Goal: Task Accomplishment & Management: Manage account settings

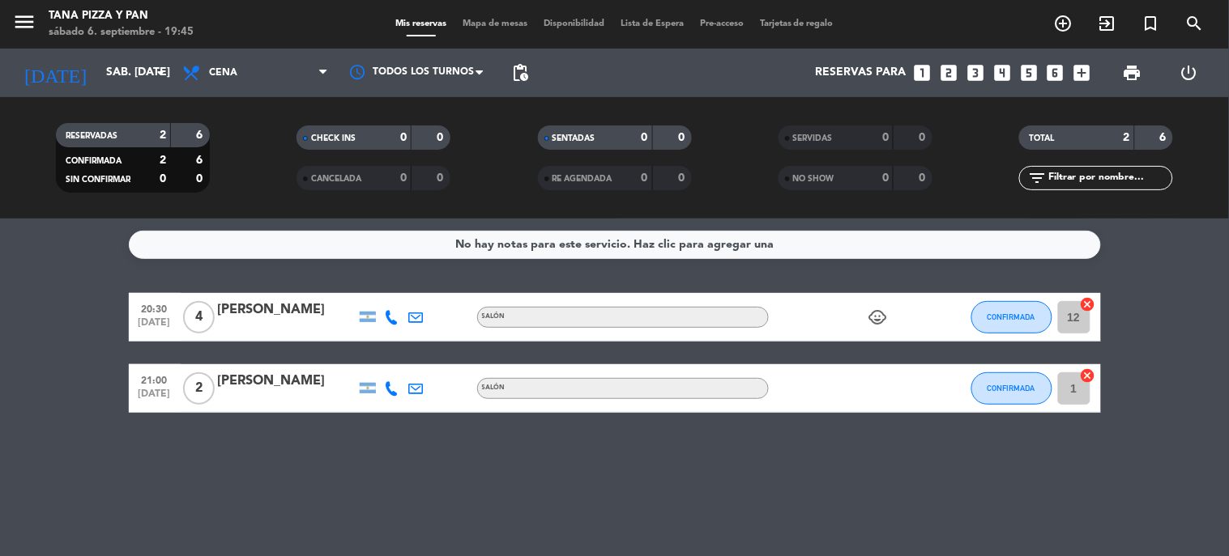
click at [556, 67] on div "Reservas para looks_one looks_two looks_3 looks_4 looks_5 looks_6 add_box" at bounding box center [817, 73] width 562 height 49
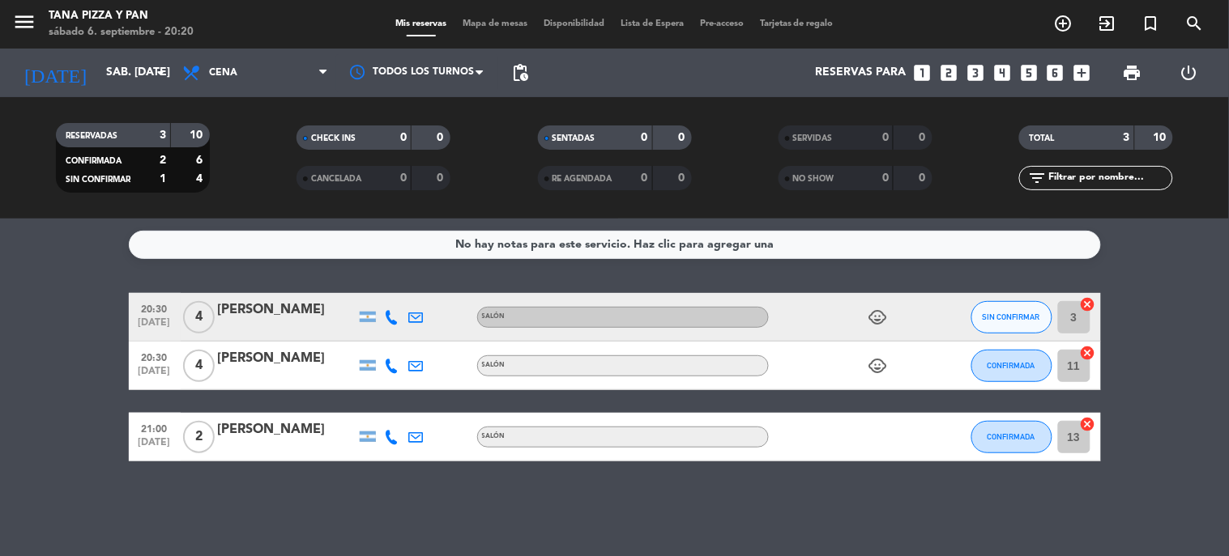
click at [479, 12] on div "menu [PERSON_NAME] Pizza y Pan sábado 6. septiembre - 20:20 Mis reservas Mapa d…" at bounding box center [614, 24] width 1229 height 49
click at [488, 21] on span "Mapa de mesas" at bounding box center [494, 23] width 81 height 9
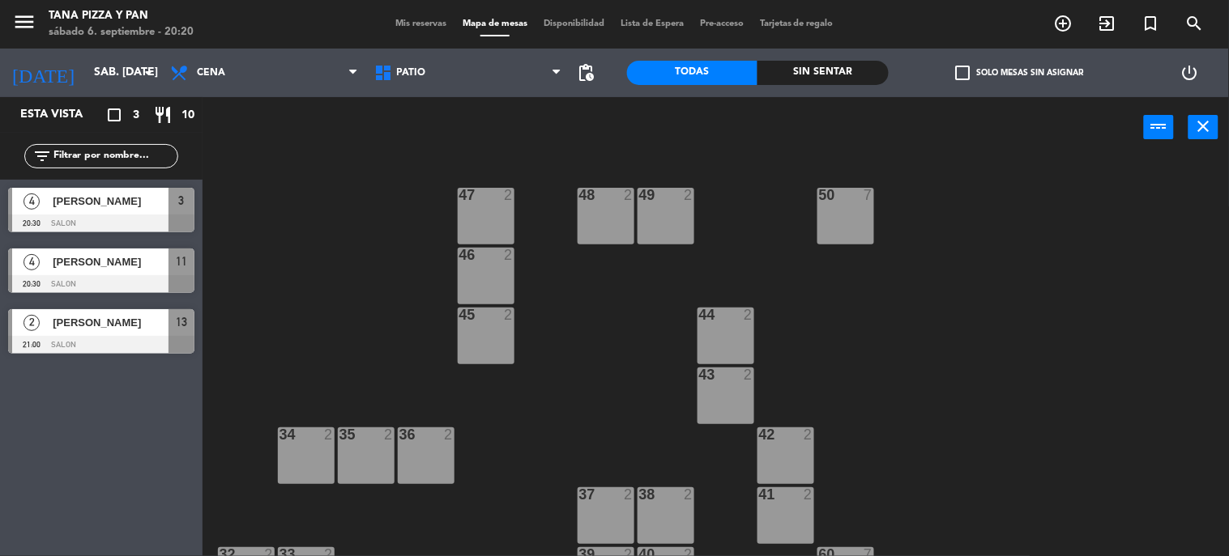
click at [111, 203] on span "[PERSON_NAME]" at bounding box center [111, 201] width 116 height 17
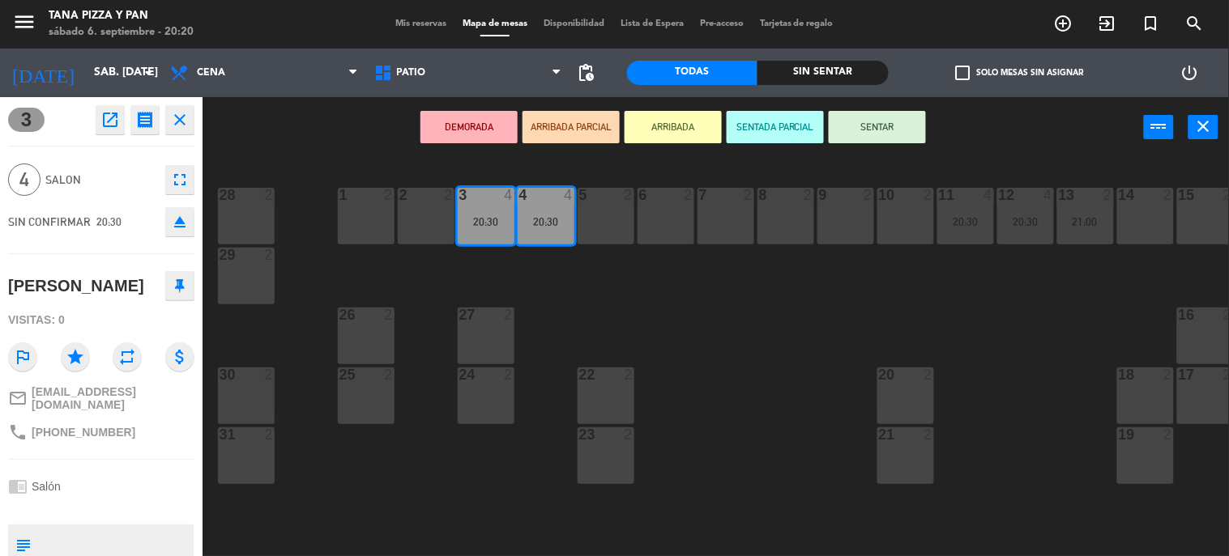
click at [177, 111] on icon "close" at bounding box center [179, 119] width 19 height 19
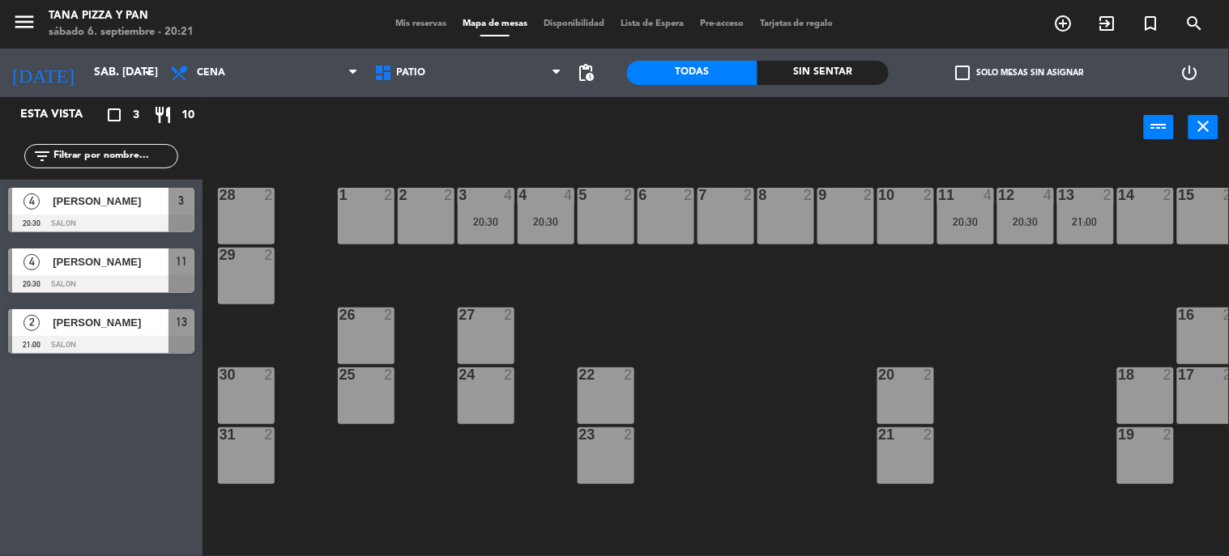
click at [395, 21] on span "Mis reservas" at bounding box center [420, 23] width 67 height 9
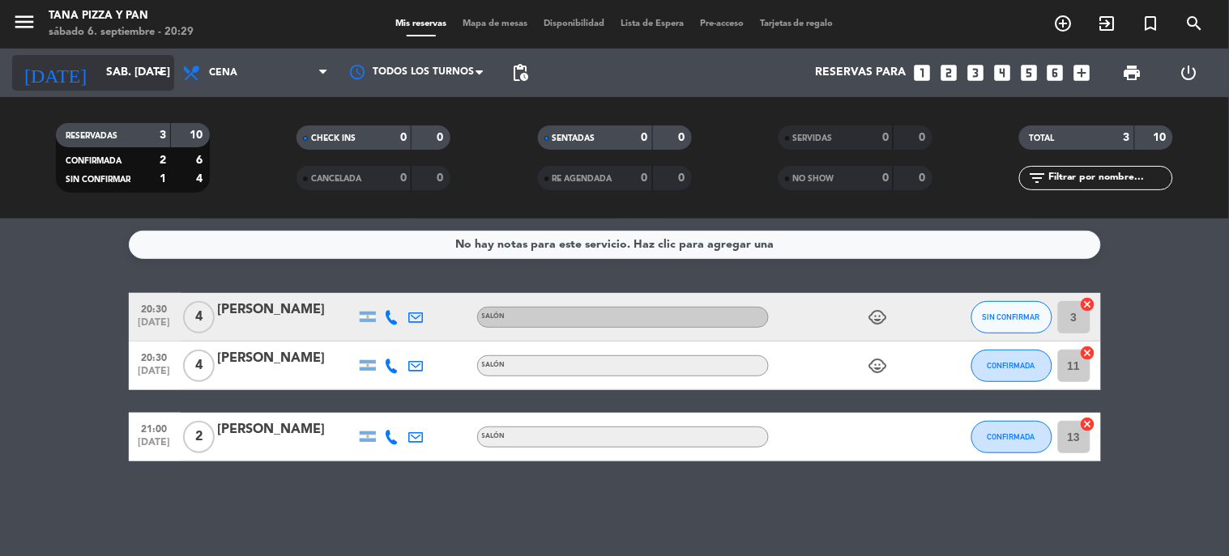
click at [163, 75] on icon "arrow_drop_down" at bounding box center [160, 72] width 19 height 19
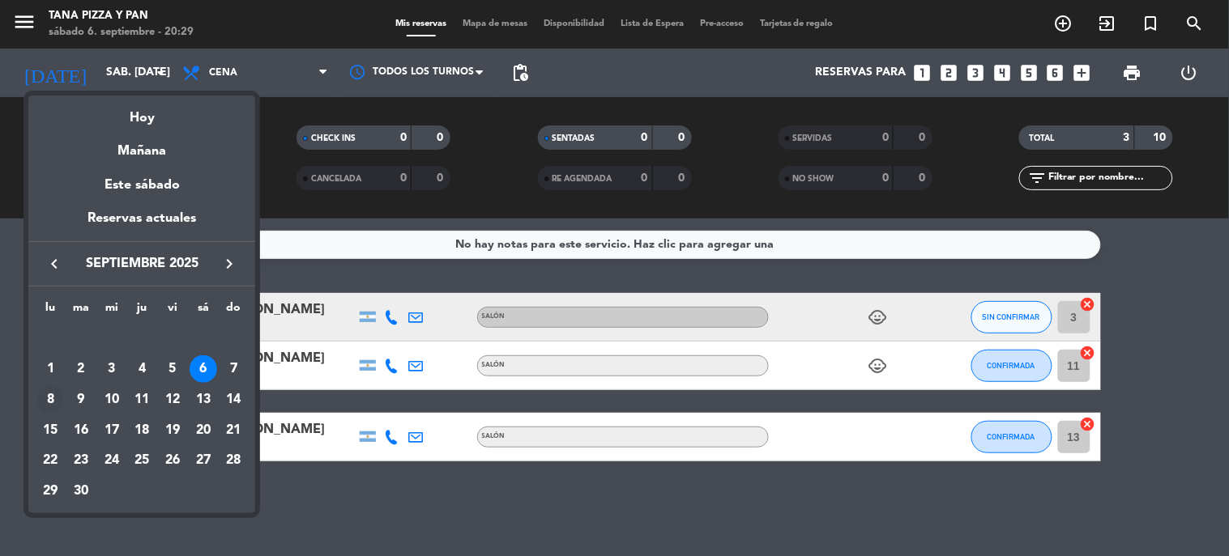
click at [58, 403] on div "8" at bounding box center [50, 400] width 28 height 28
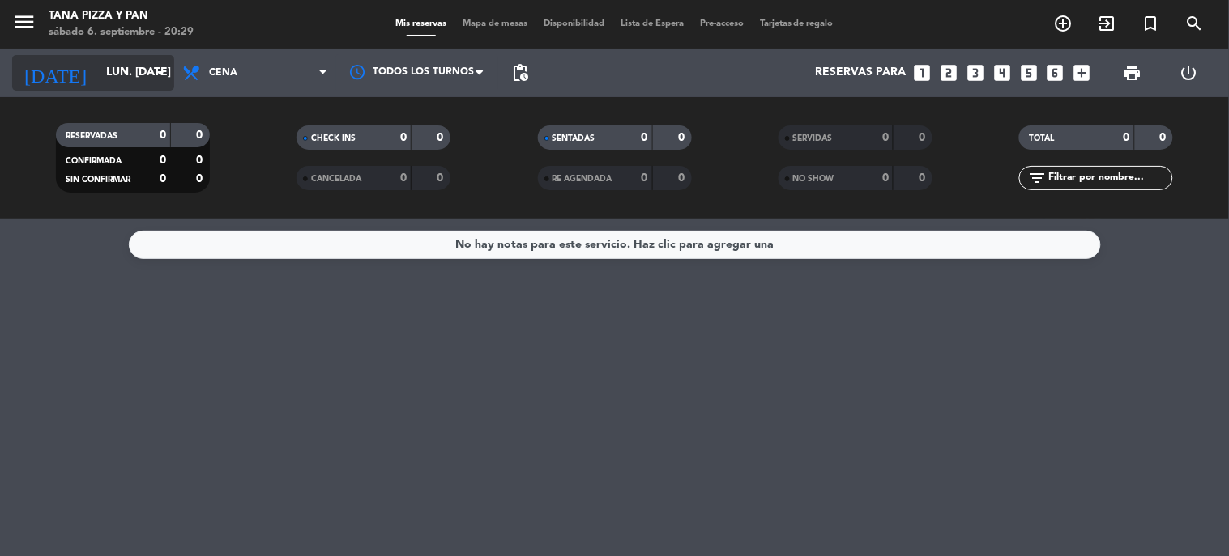
click at [130, 71] on input "lun. [DATE]" at bounding box center [175, 72] width 154 height 29
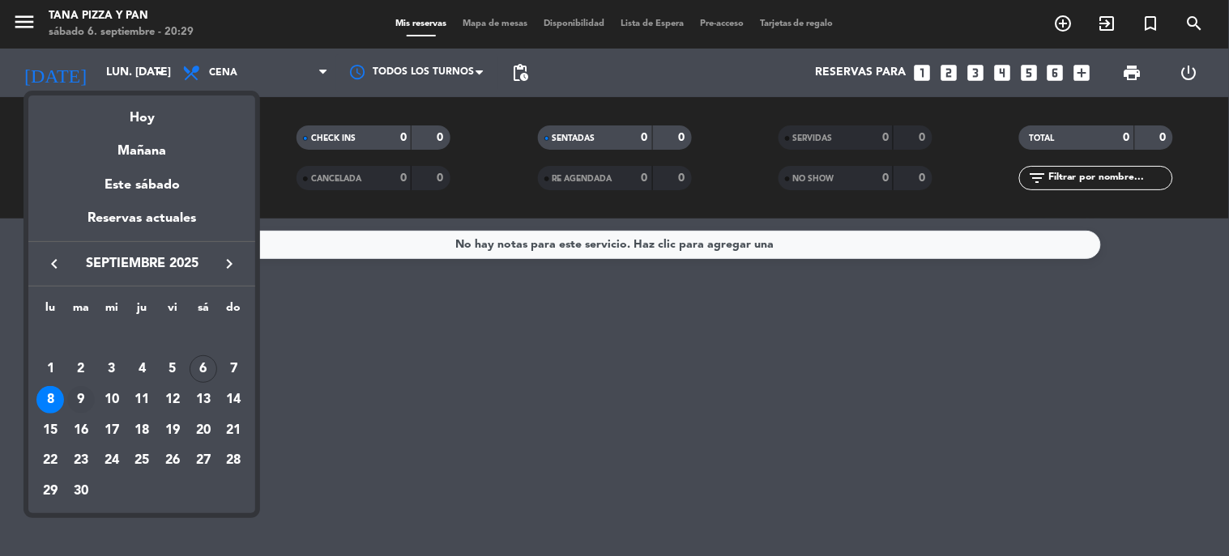
click at [81, 392] on div "9" at bounding box center [81, 400] width 28 height 28
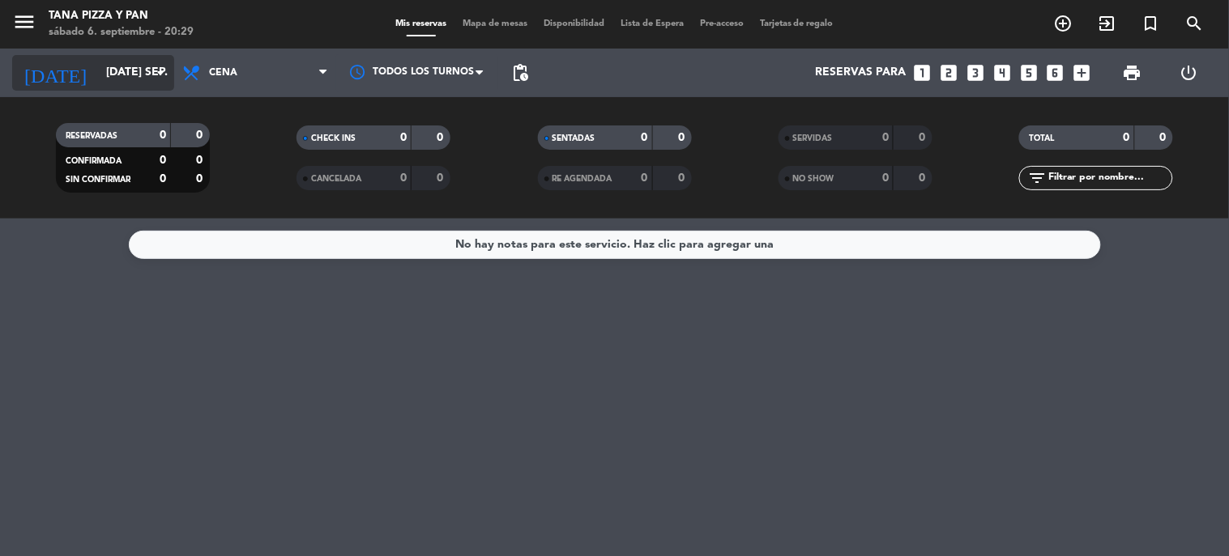
click at [98, 59] on input "[DATE] sep." at bounding box center [175, 72] width 154 height 29
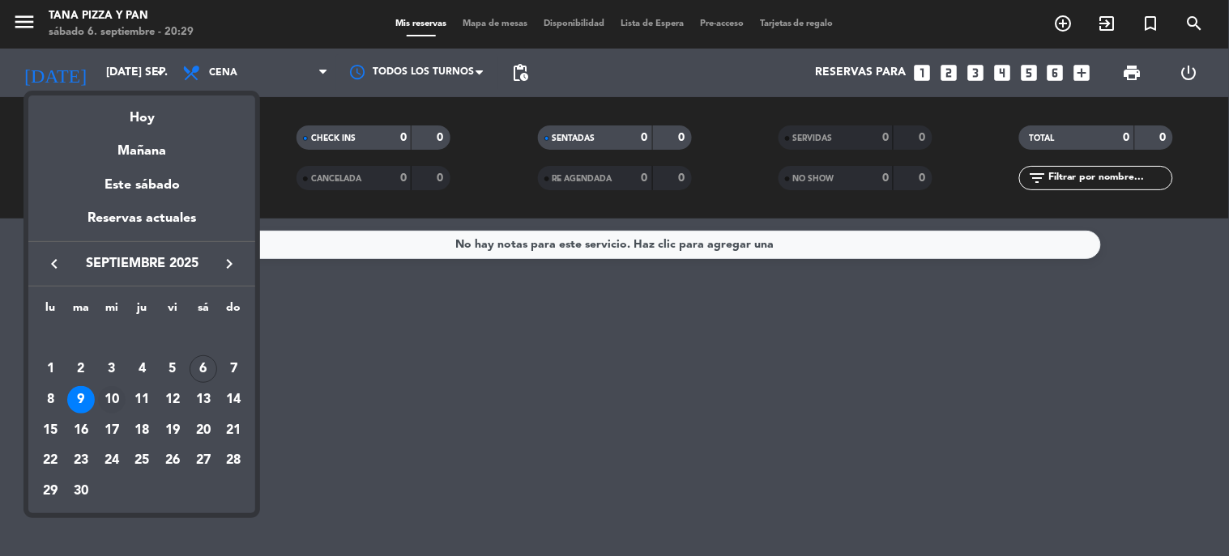
click at [114, 394] on div "10" at bounding box center [112, 400] width 28 height 28
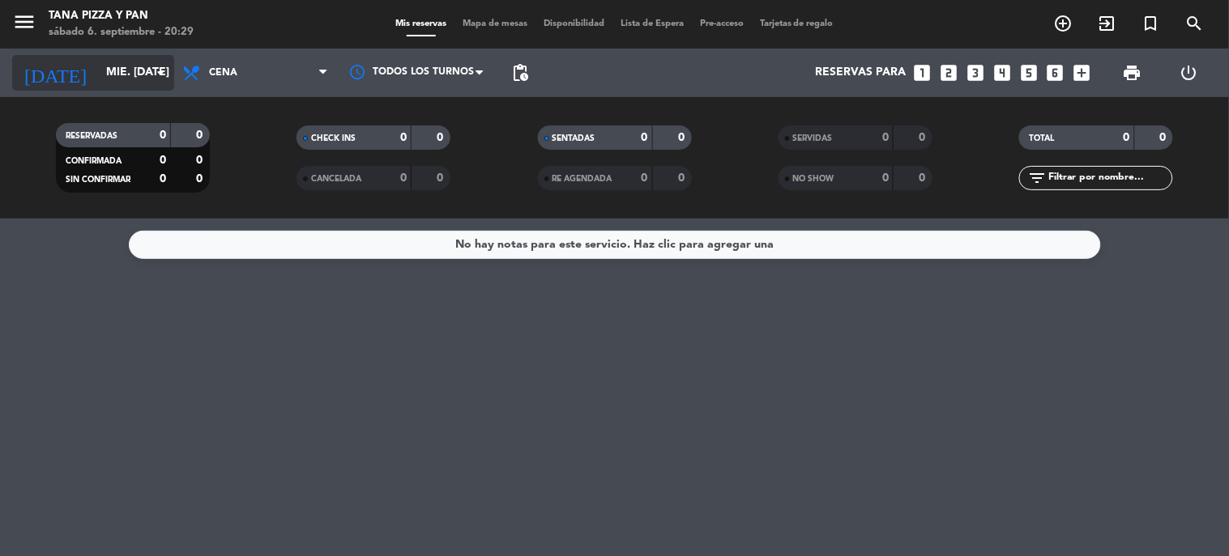
click at [119, 73] on input "mié. [DATE]" at bounding box center [175, 72] width 154 height 29
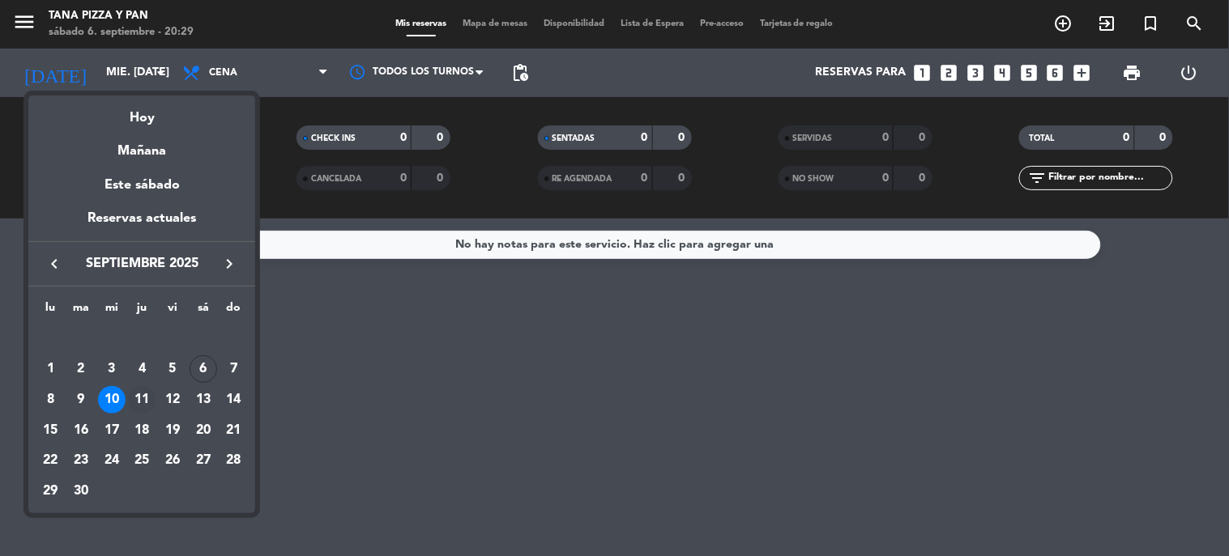
click at [134, 398] on div "11" at bounding box center [142, 400] width 28 height 28
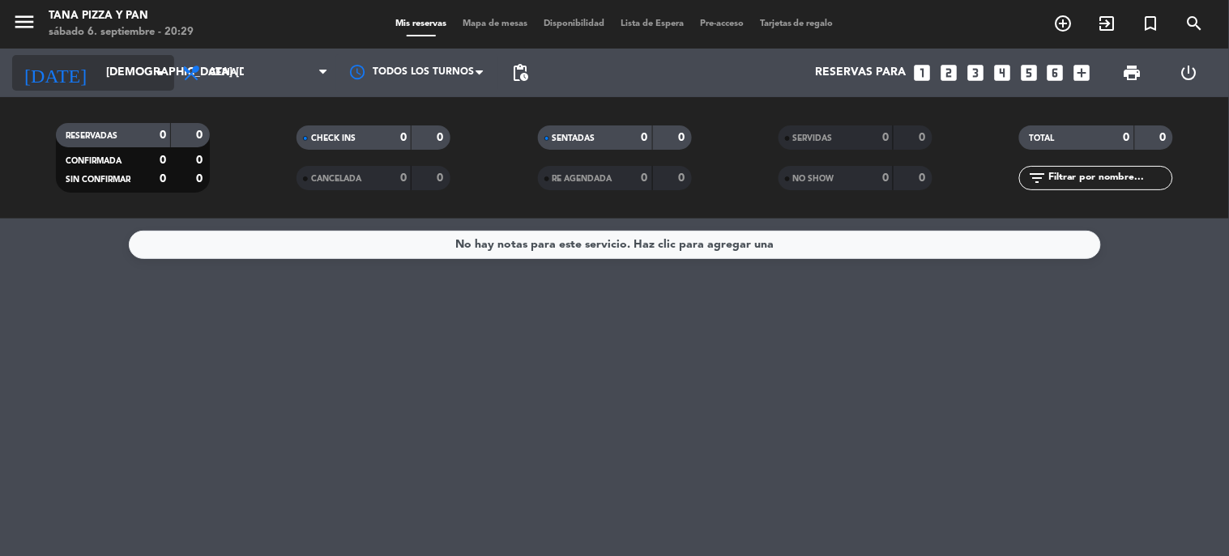
click at [117, 69] on input "[DEMOGRAPHIC_DATA] [DATE]" at bounding box center [175, 72] width 154 height 29
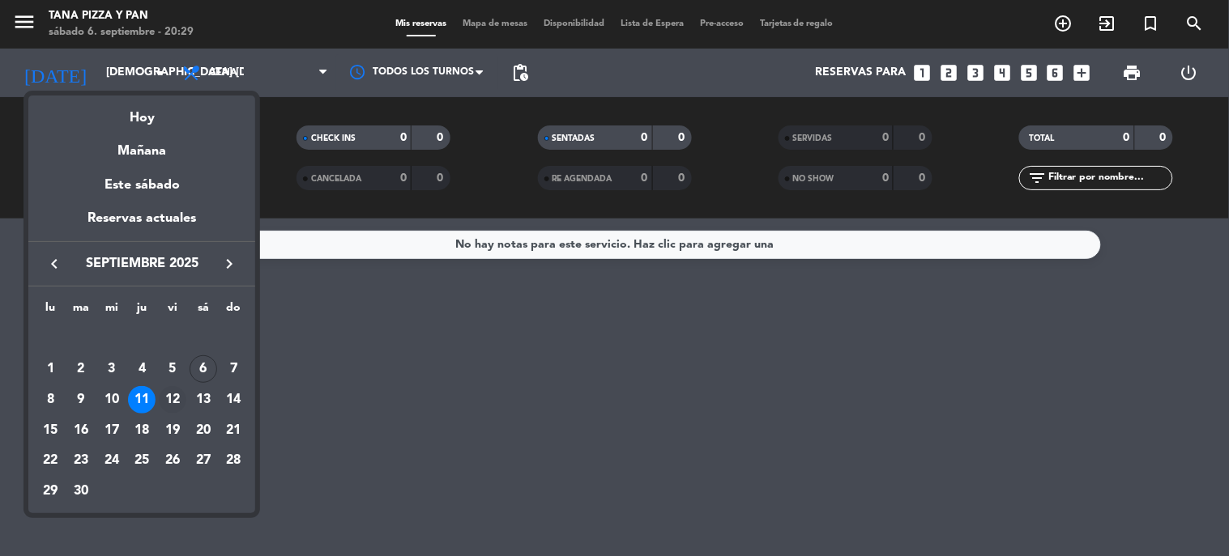
click at [173, 400] on div "12" at bounding box center [173, 400] width 28 height 28
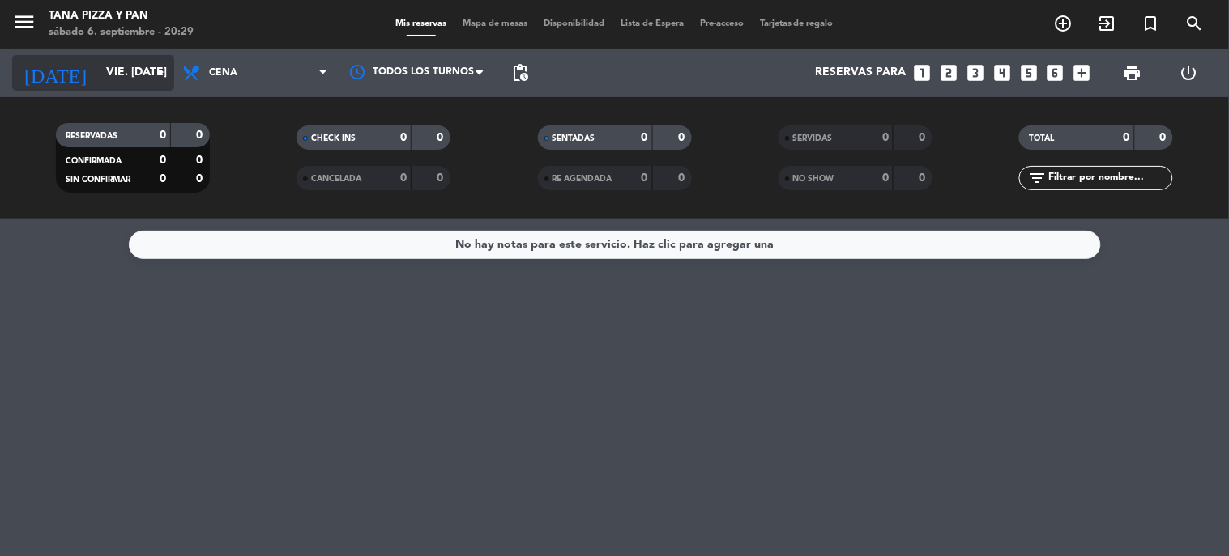
click at [151, 74] on icon "arrow_drop_down" at bounding box center [160, 72] width 19 height 19
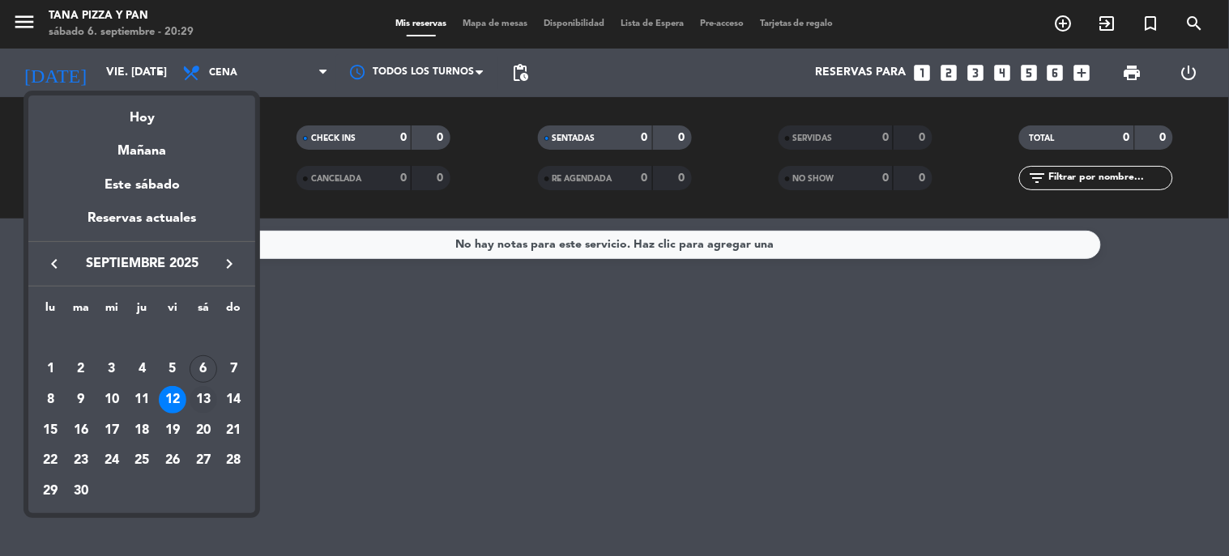
click at [195, 395] on div "13" at bounding box center [204, 400] width 28 height 28
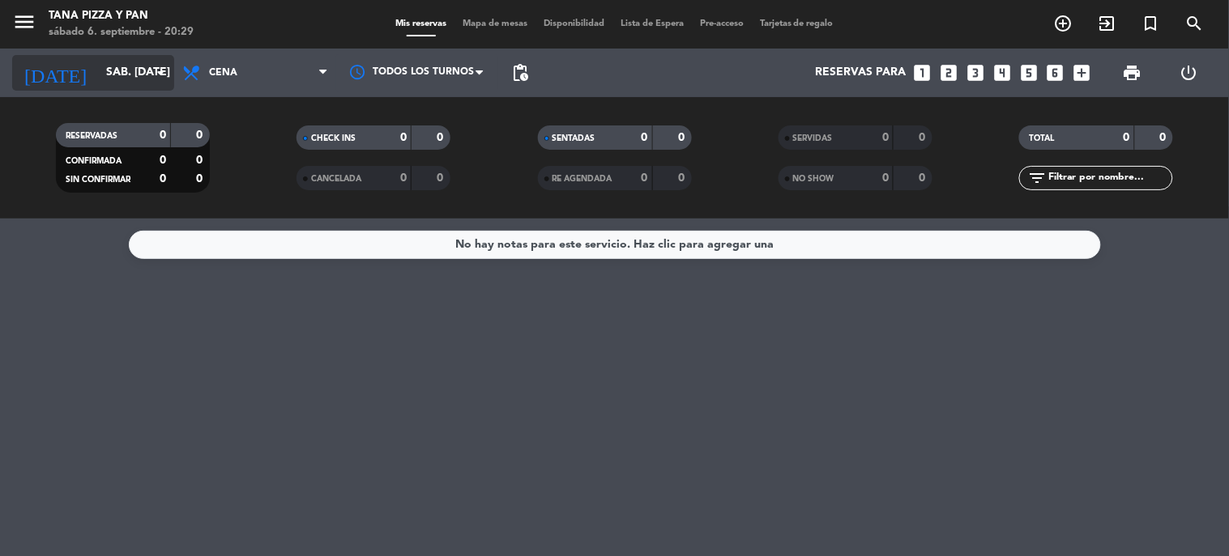
click at [147, 70] on input "sáb. [DATE]" at bounding box center [175, 72] width 154 height 29
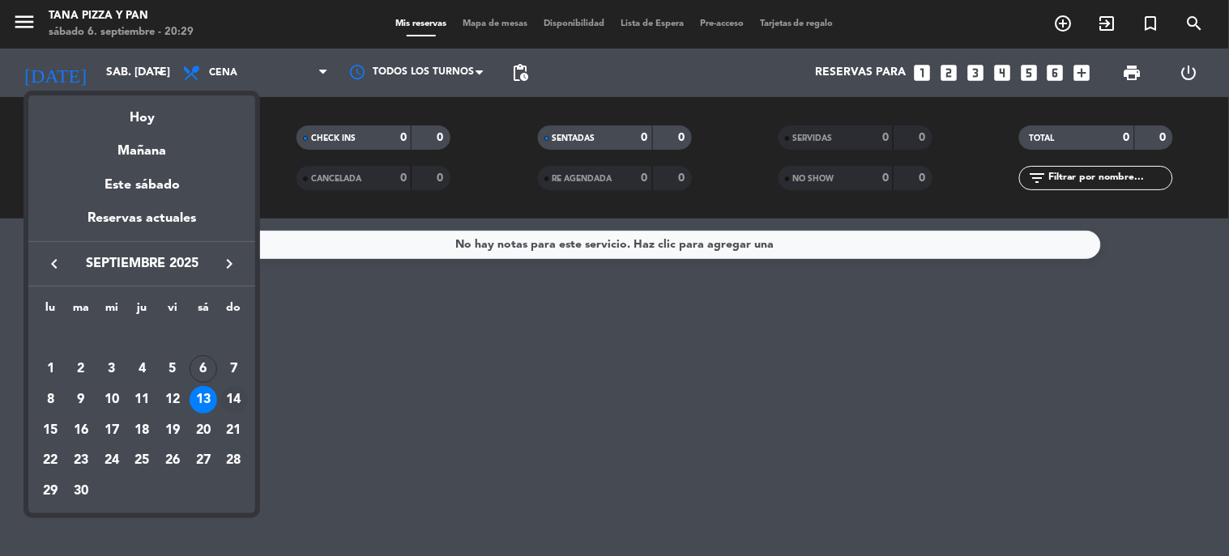
click at [240, 398] on div "14" at bounding box center [234, 400] width 28 height 28
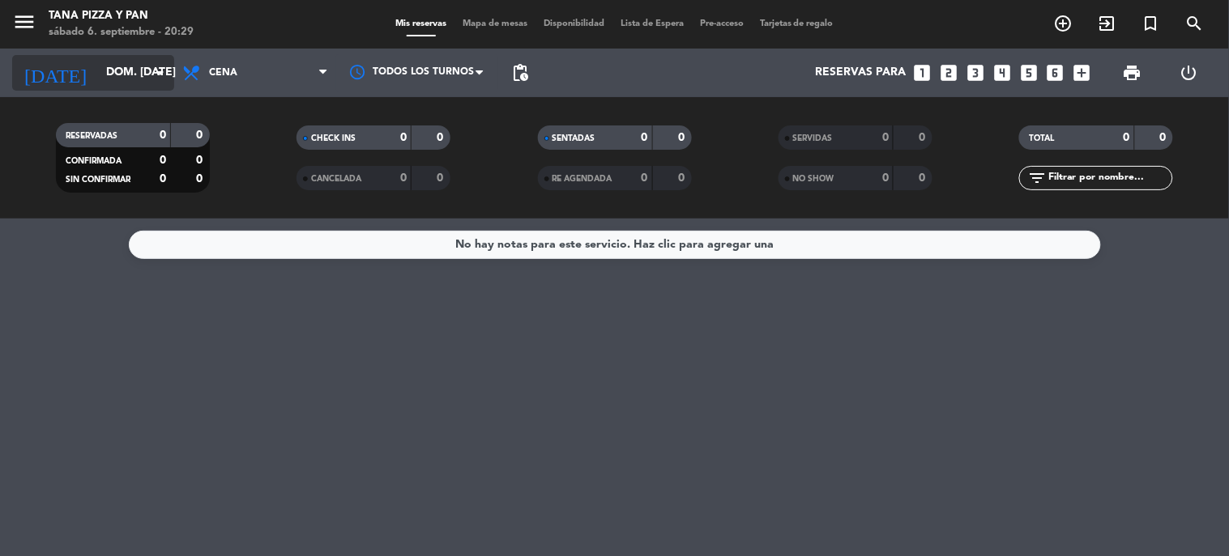
click at [138, 75] on input "dom. [DATE]" at bounding box center [175, 72] width 154 height 29
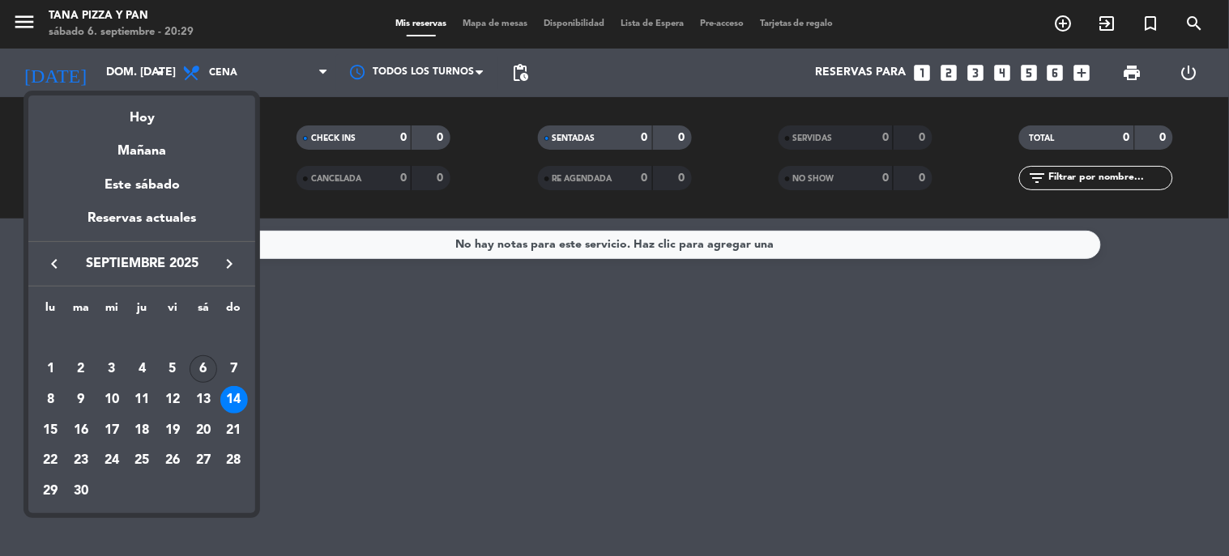
click at [201, 373] on div "6" at bounding box center [204, 370] width 28 height 28
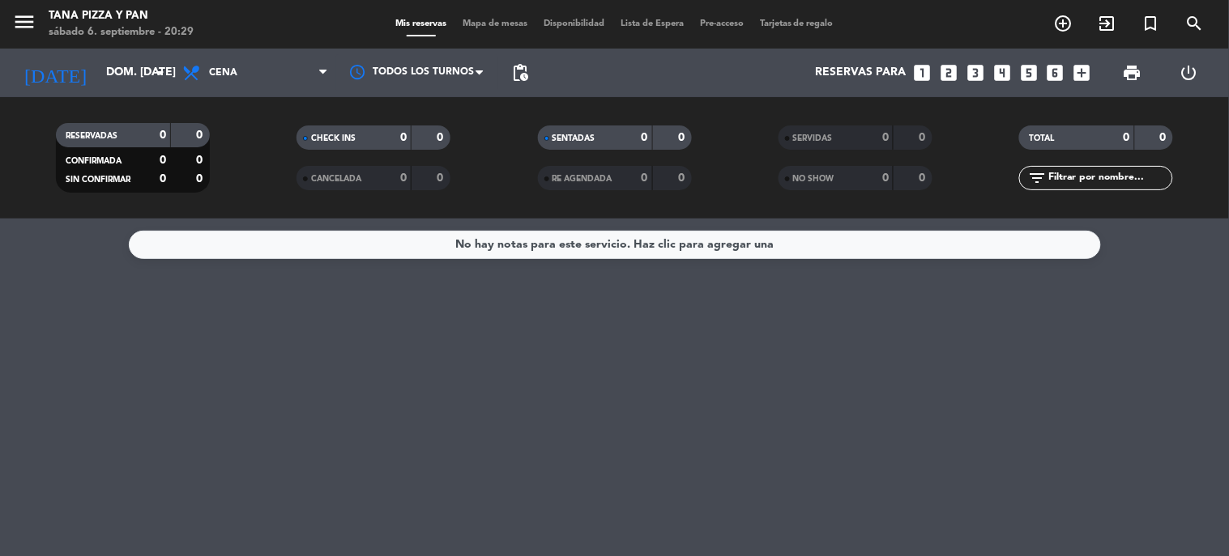
type input "sáb. [DATE]"
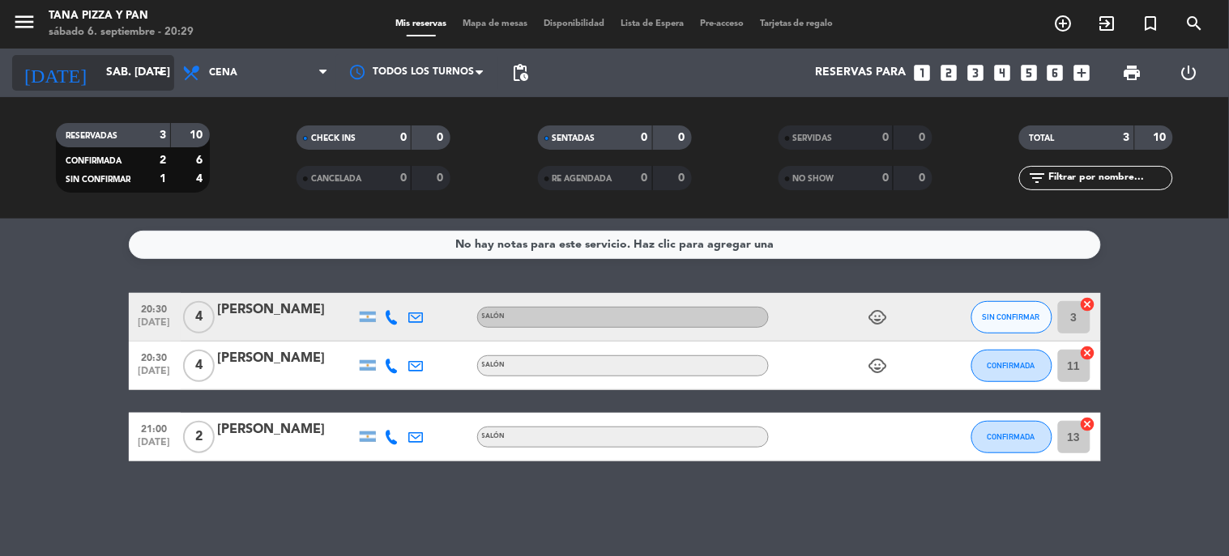
click at [149, 76] on input "sáb. [DATE]" at bounding box center [175, 72] width 154 height 29
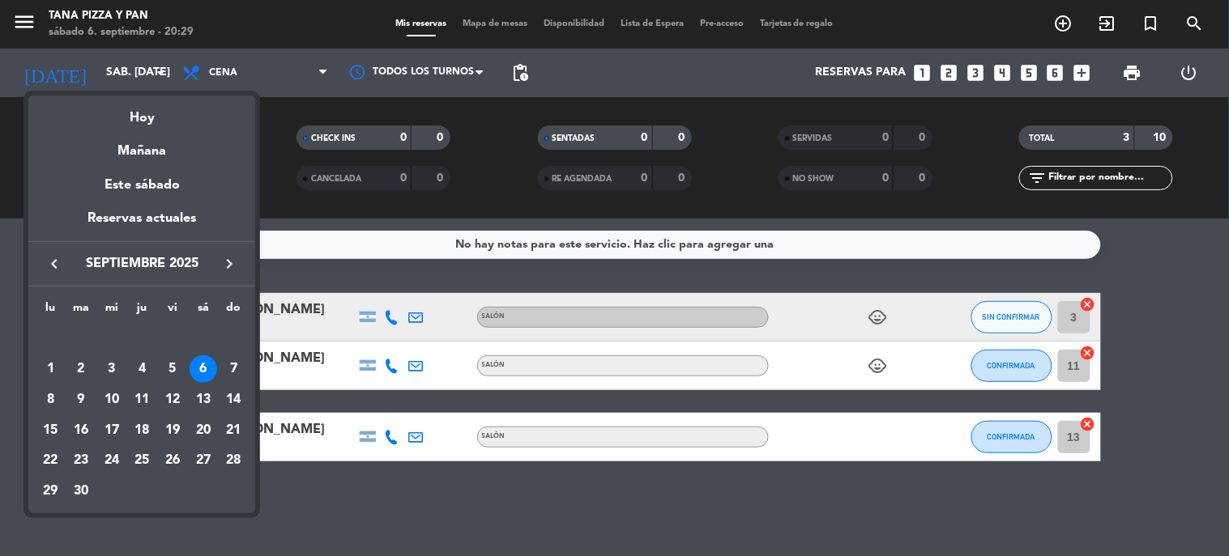
click at [408, 497] on div at bounding box center [614, 278] width 1229 height 556
